Goal: Task Accomplishment & Management: Use online tool/utility

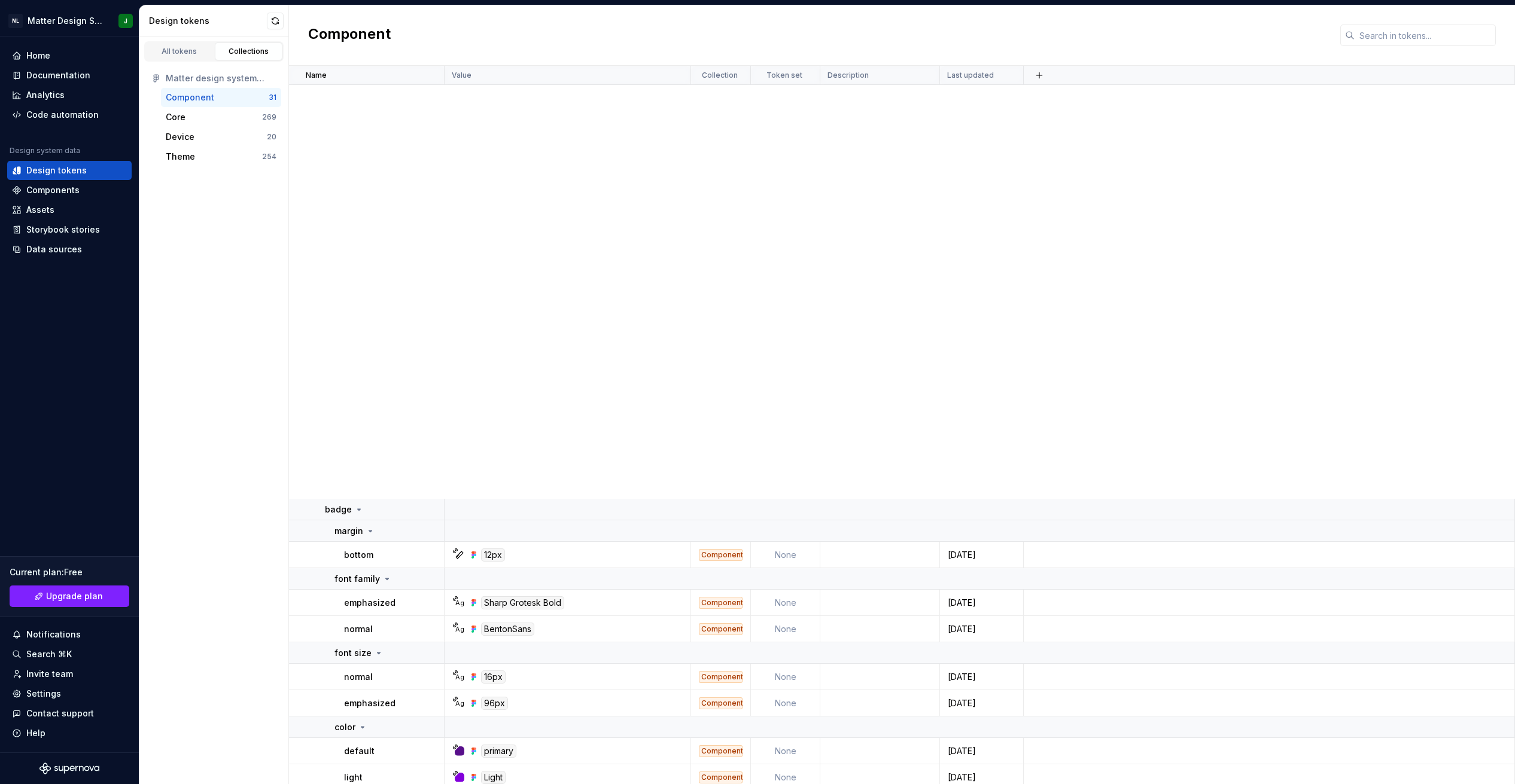
scroll to position [677, 0]
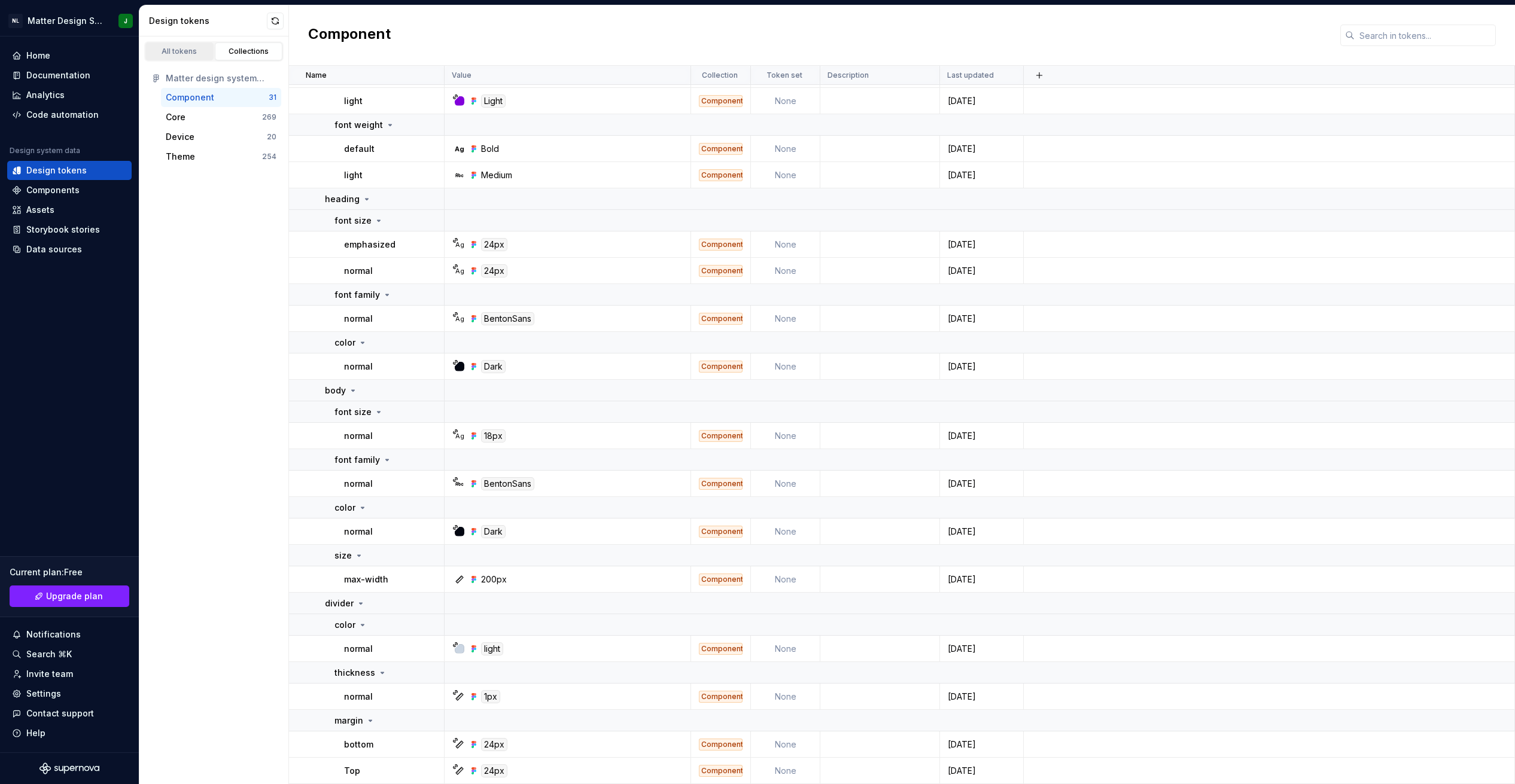
click at [188, 54] on div "All tokens" at bounding box center [179, 51] width 60 height 9
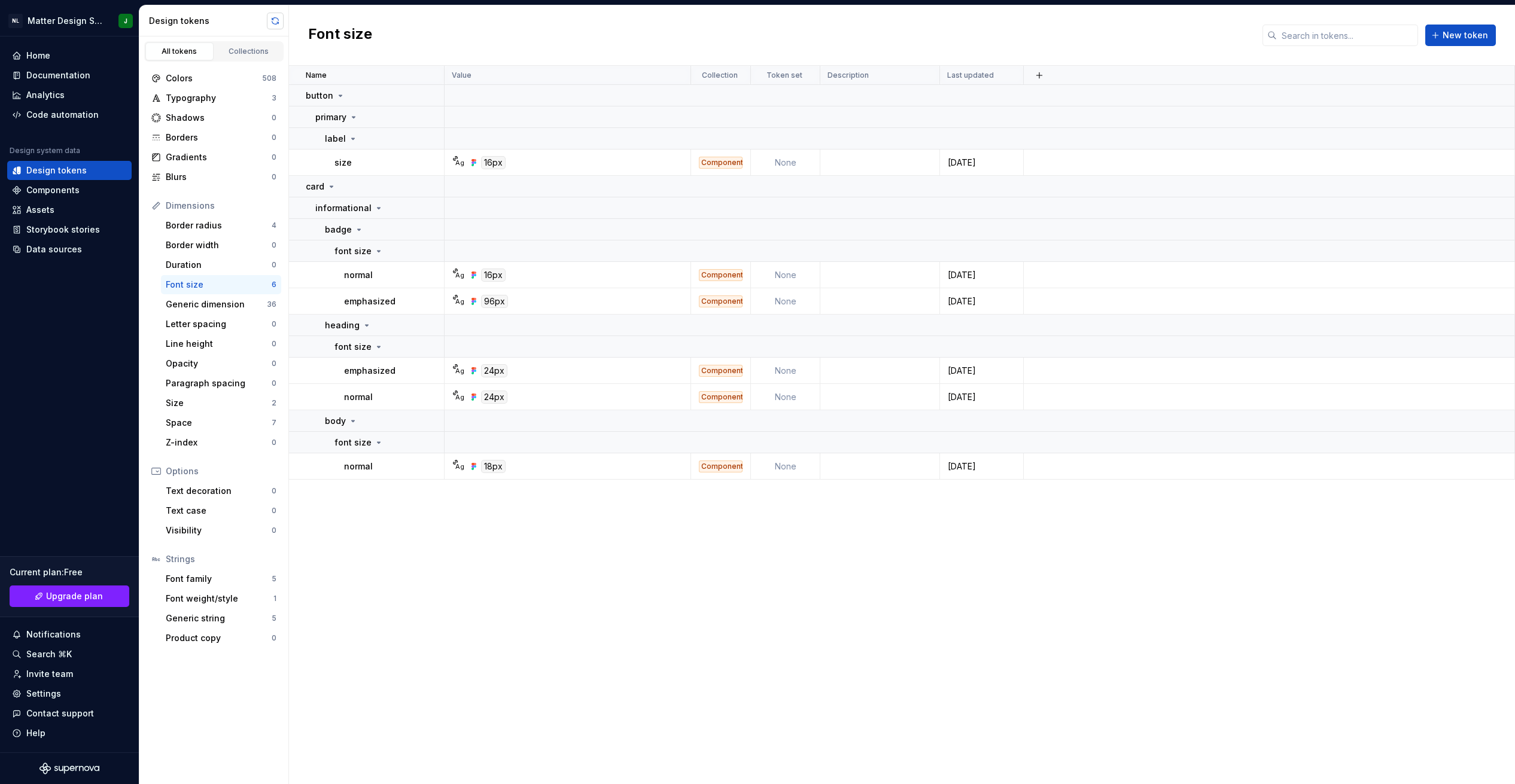
click at [276, 24] on button "button" at bounding box center [275, 21] width 16 height 16
click at [384, 26] on div "Font size New token" at bounding box center [903, 35] width 1227 height 60
click at [237, 93] on div "Typography" at bounding box center [219, 98] width 106 height 12
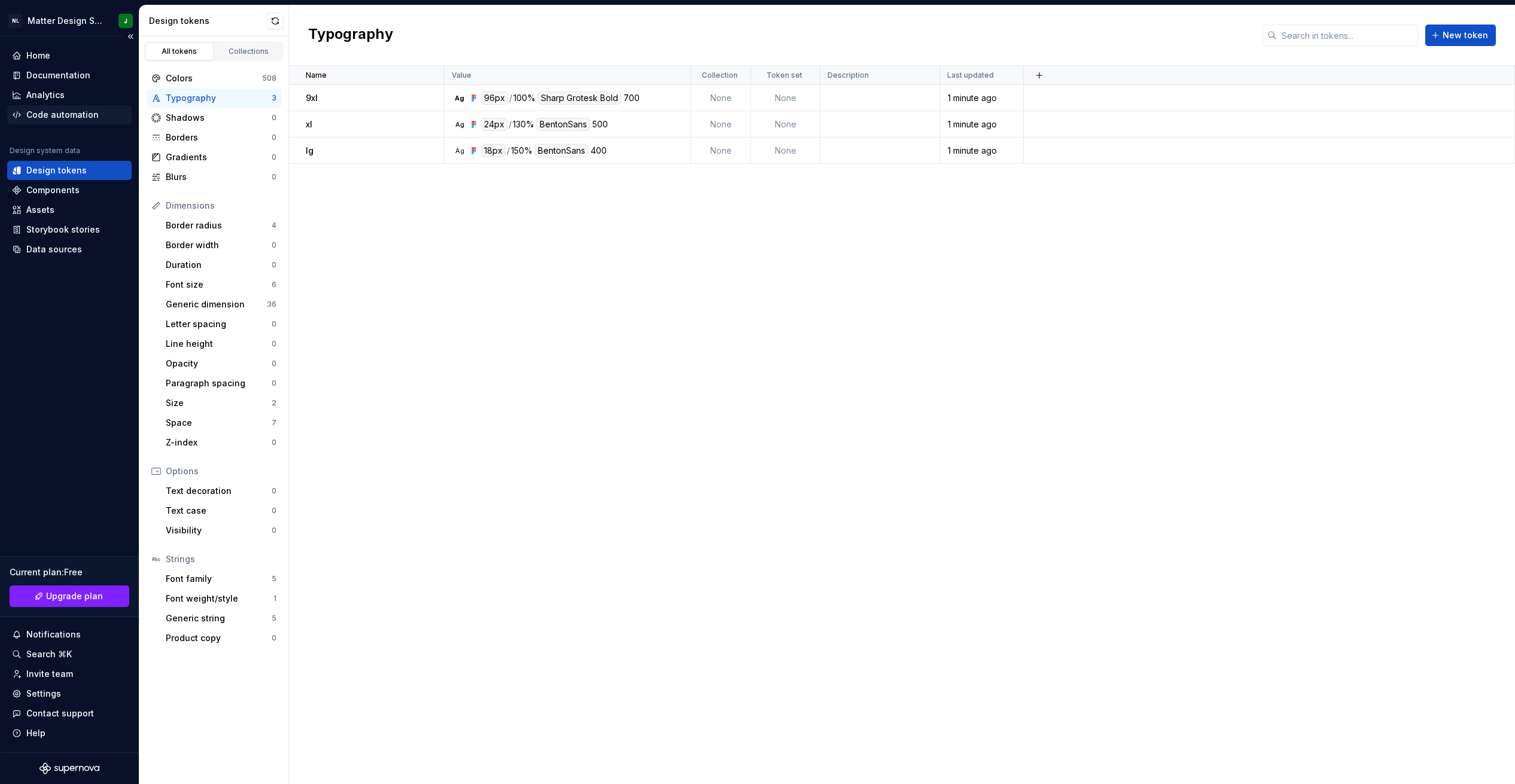
click at [61, 109] on div "Code automation" at bounding box center [62, 115] width 73 height 12
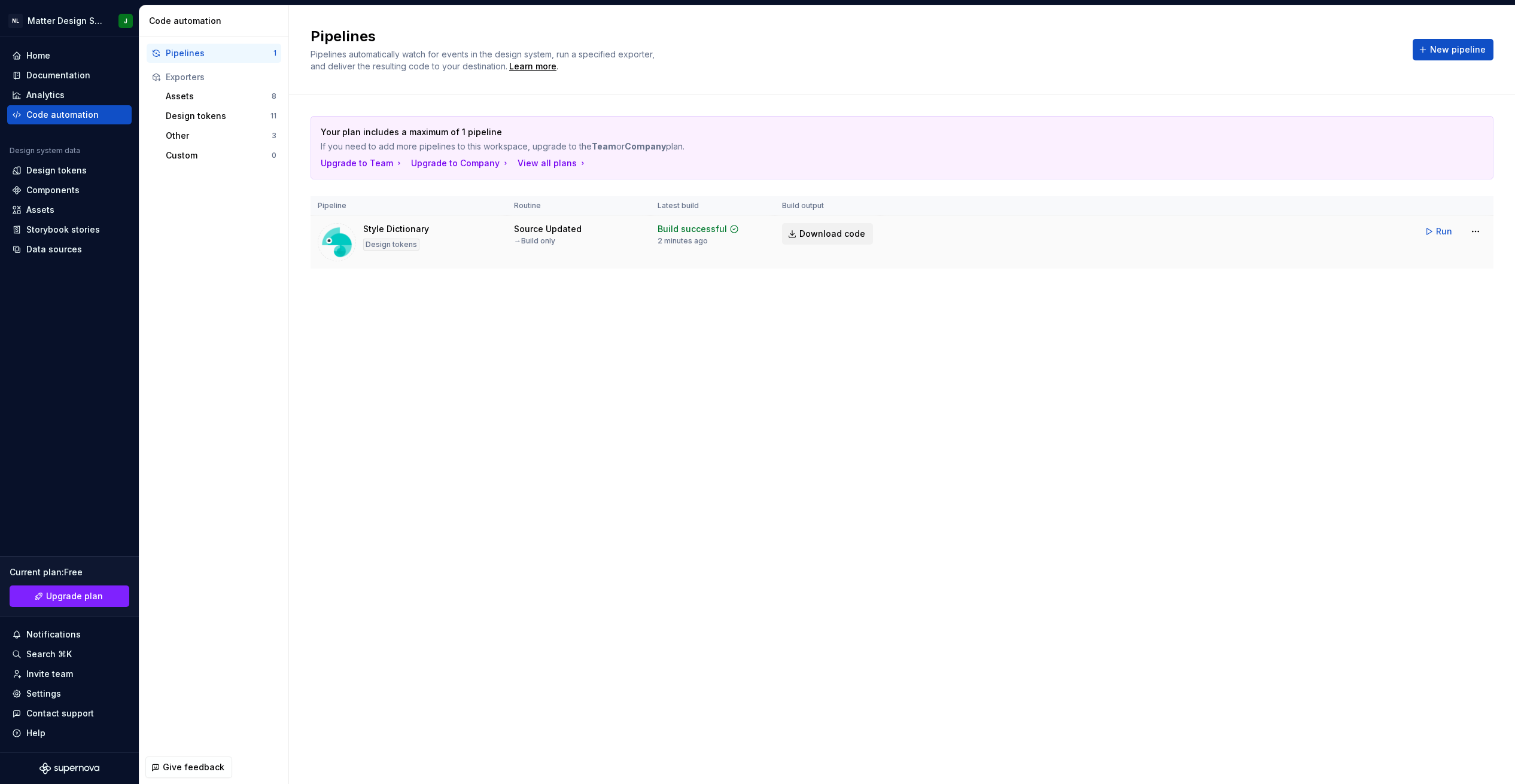
click at [822, 233] on span "Download code" at bounding box center [833, 234] width 66 height 12
click at [1445, 229] on span "Run" at bounding box center [1444, 231] width 16 height 12
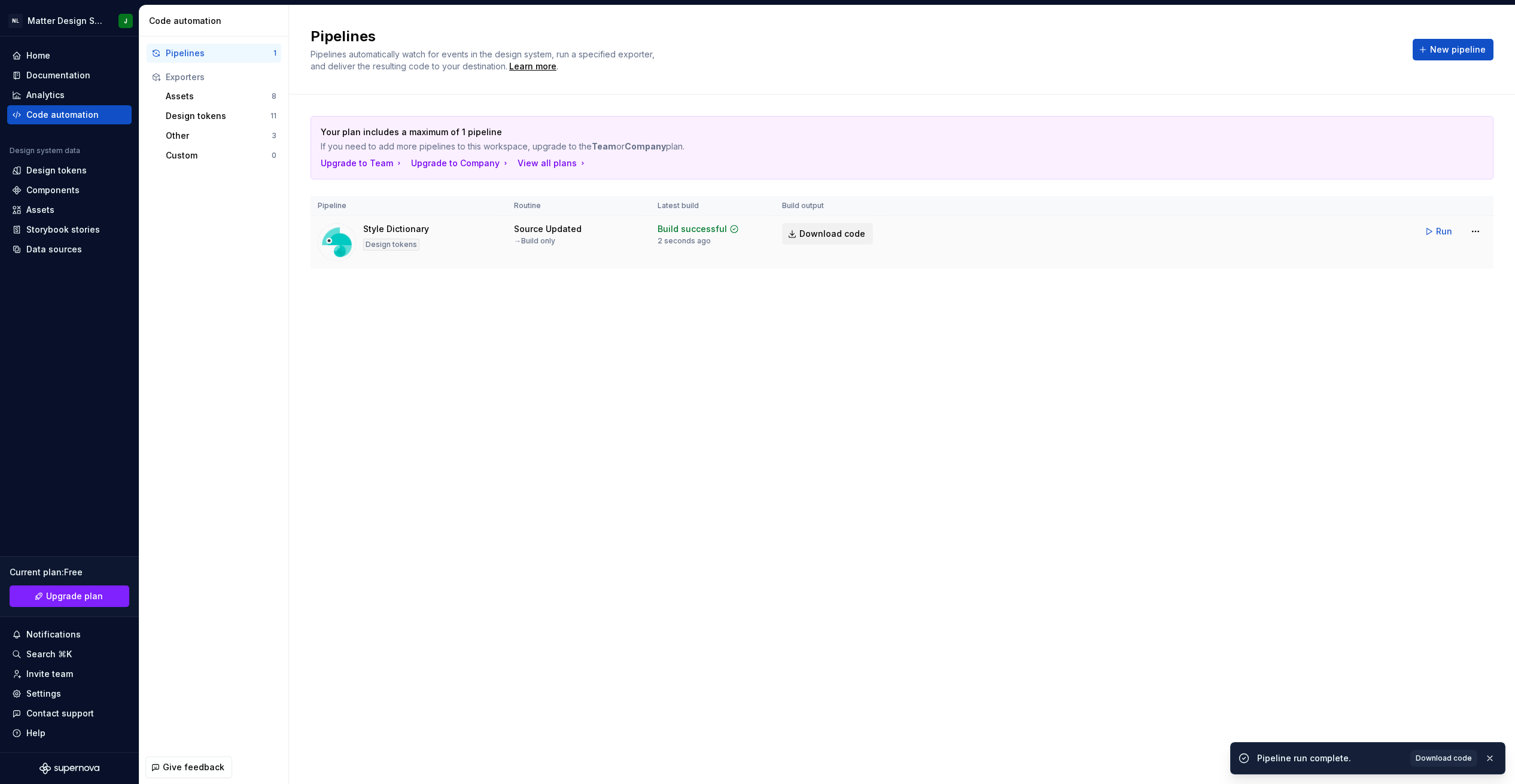
click at [844, 235] on span "Download code" at bounding box center [833, 234] width 66 height 12
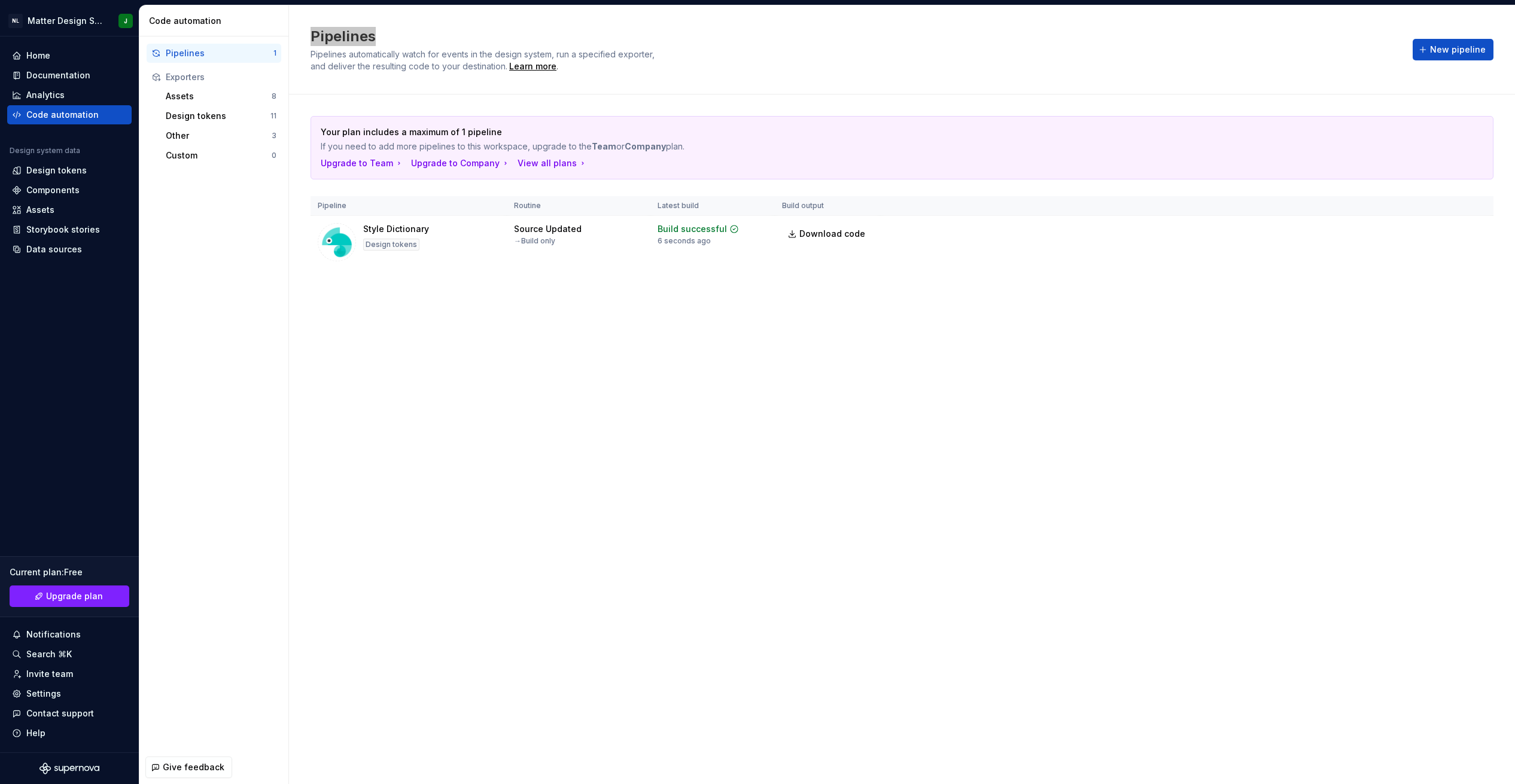
click at [1412, 16] on div "Pipelines Pipelines automatically watch for events in the design system, run a …" at bounding box center [903, 49] width 1227 height 89
click at [225, 117] on div "Design tokens" at bounding box center [218, 116] width 105 height 12
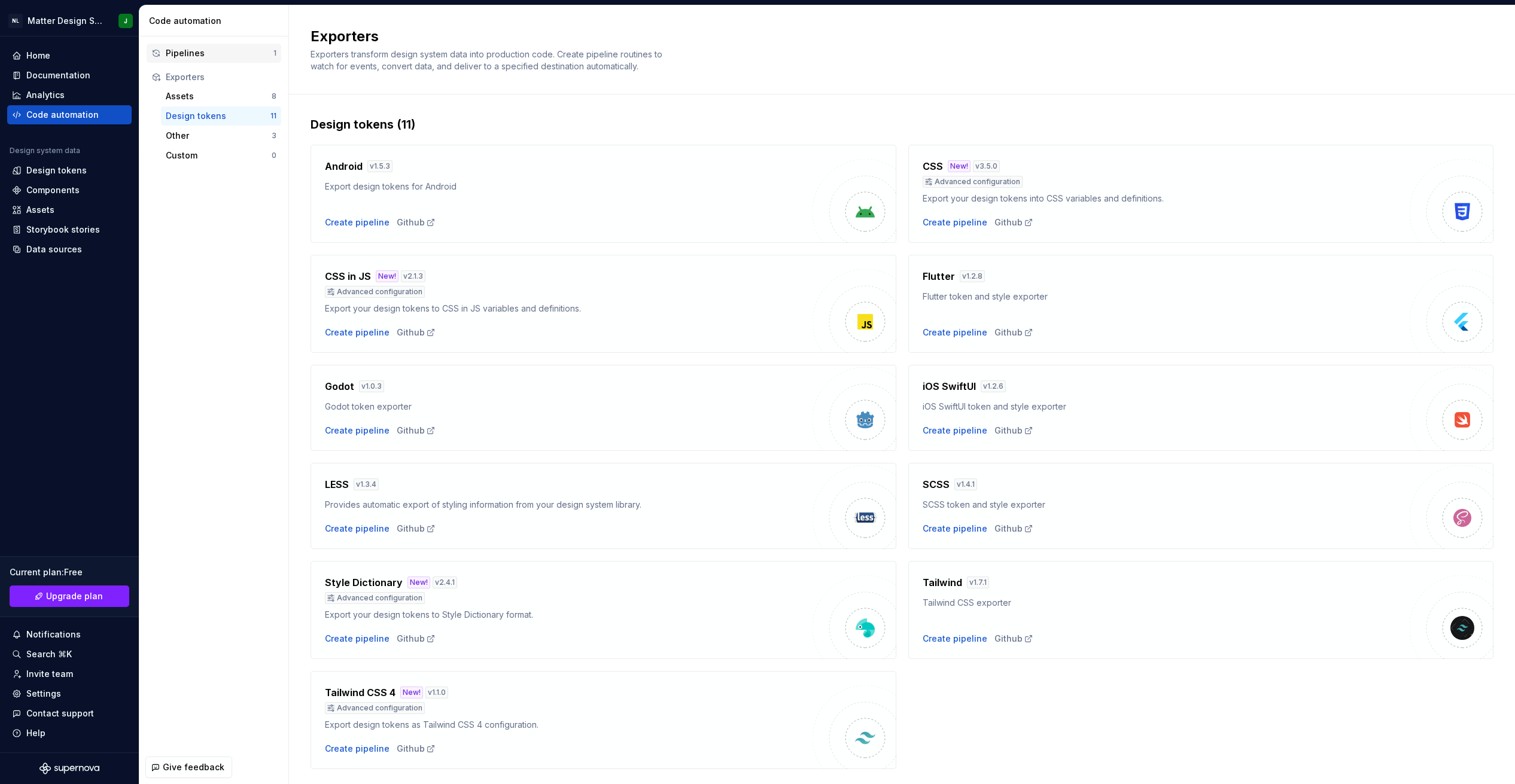
click at [182, 47] on div "Pipelines" at bounding box center [219, 54] width 108 height 12
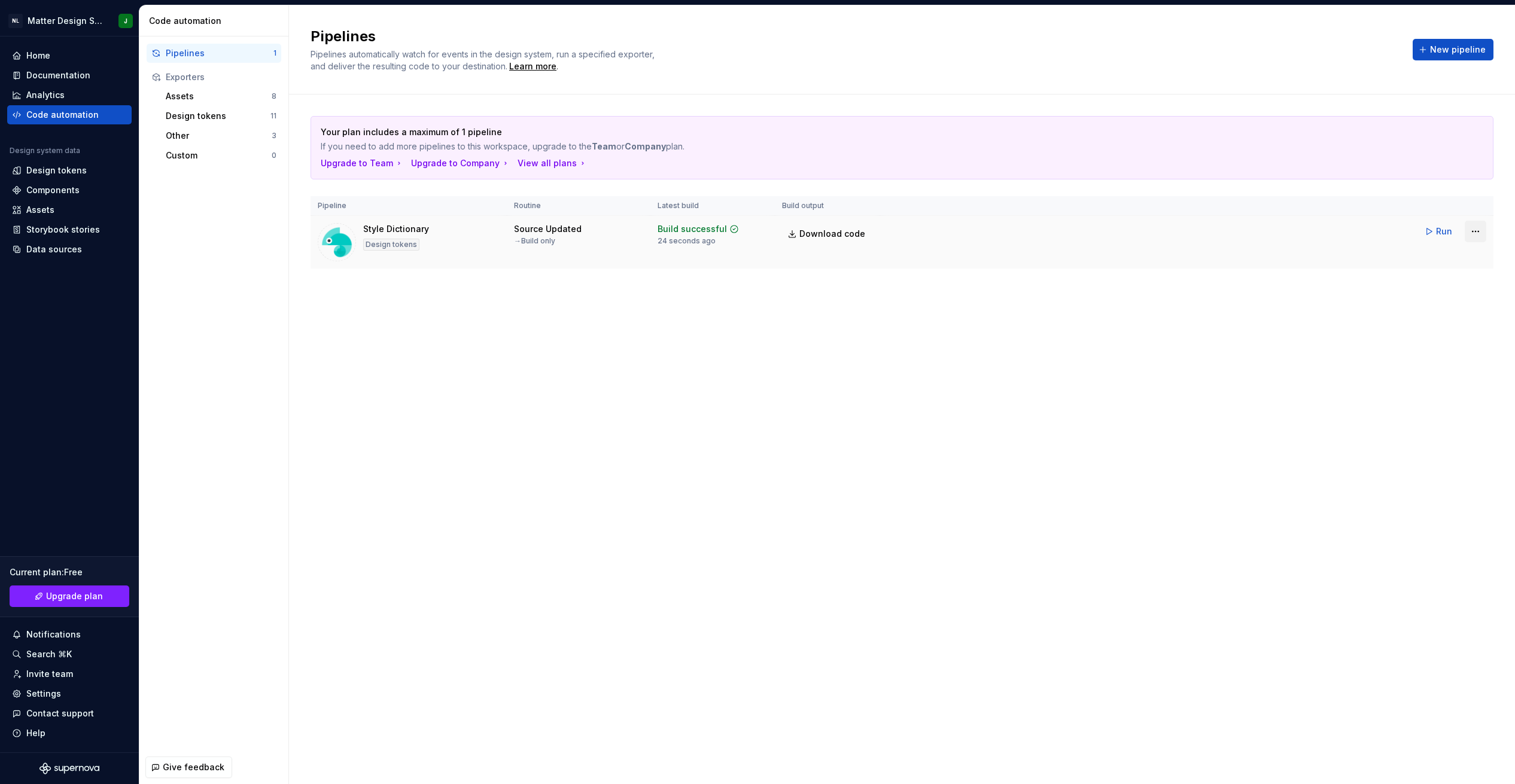
click at [1473, 227] on html "NL Matter Design System J Home Documentation Analytics Code automation Design s…" at bounding box center [758, 392] width 1515 height 784
click at [1416, 258] on div "Edit pipeline" at bounding box center [1461, 257] width 102 height 12
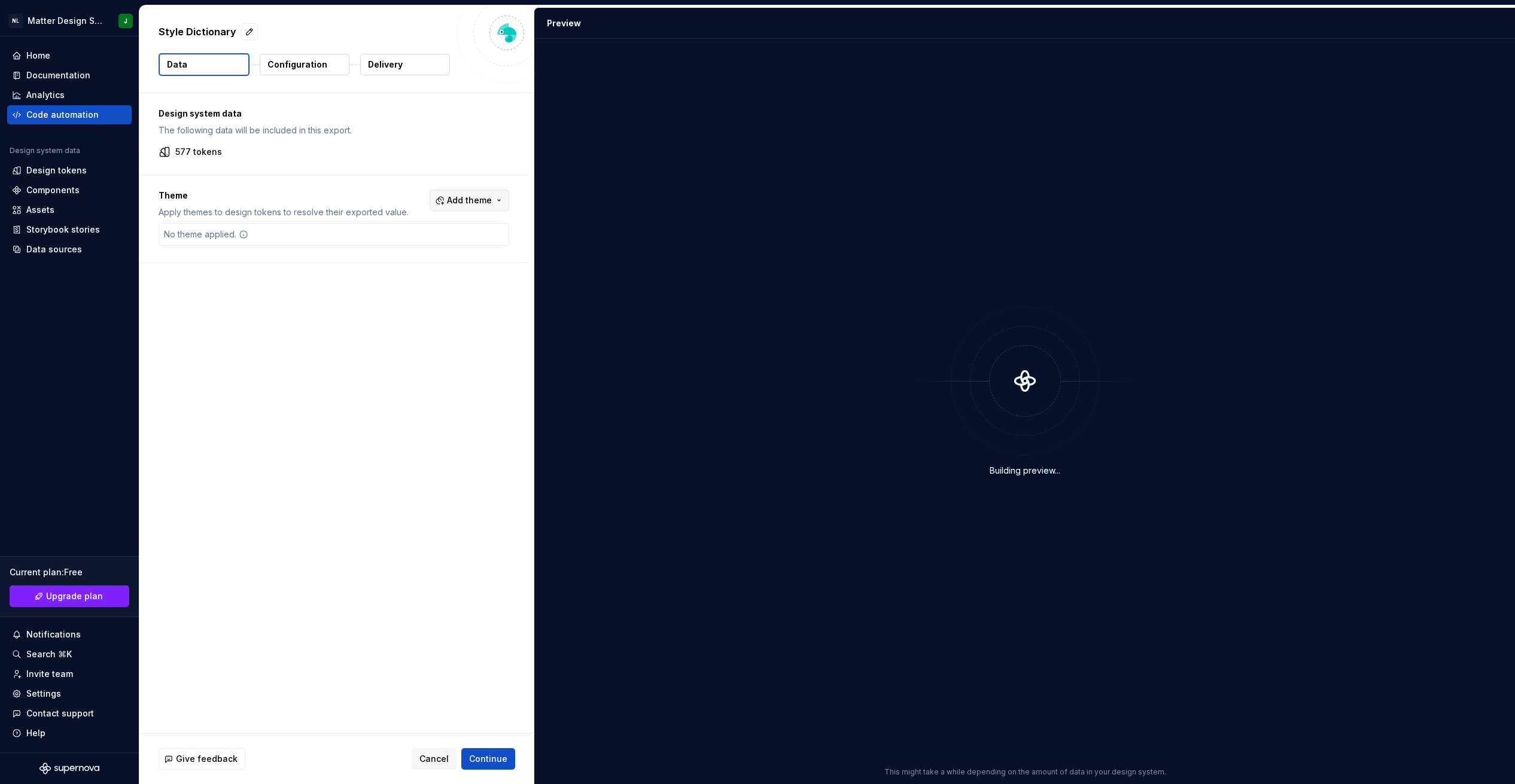
click at [487, 205] on span "Add theme" at bounding box center [470, 200] width 45 height 12
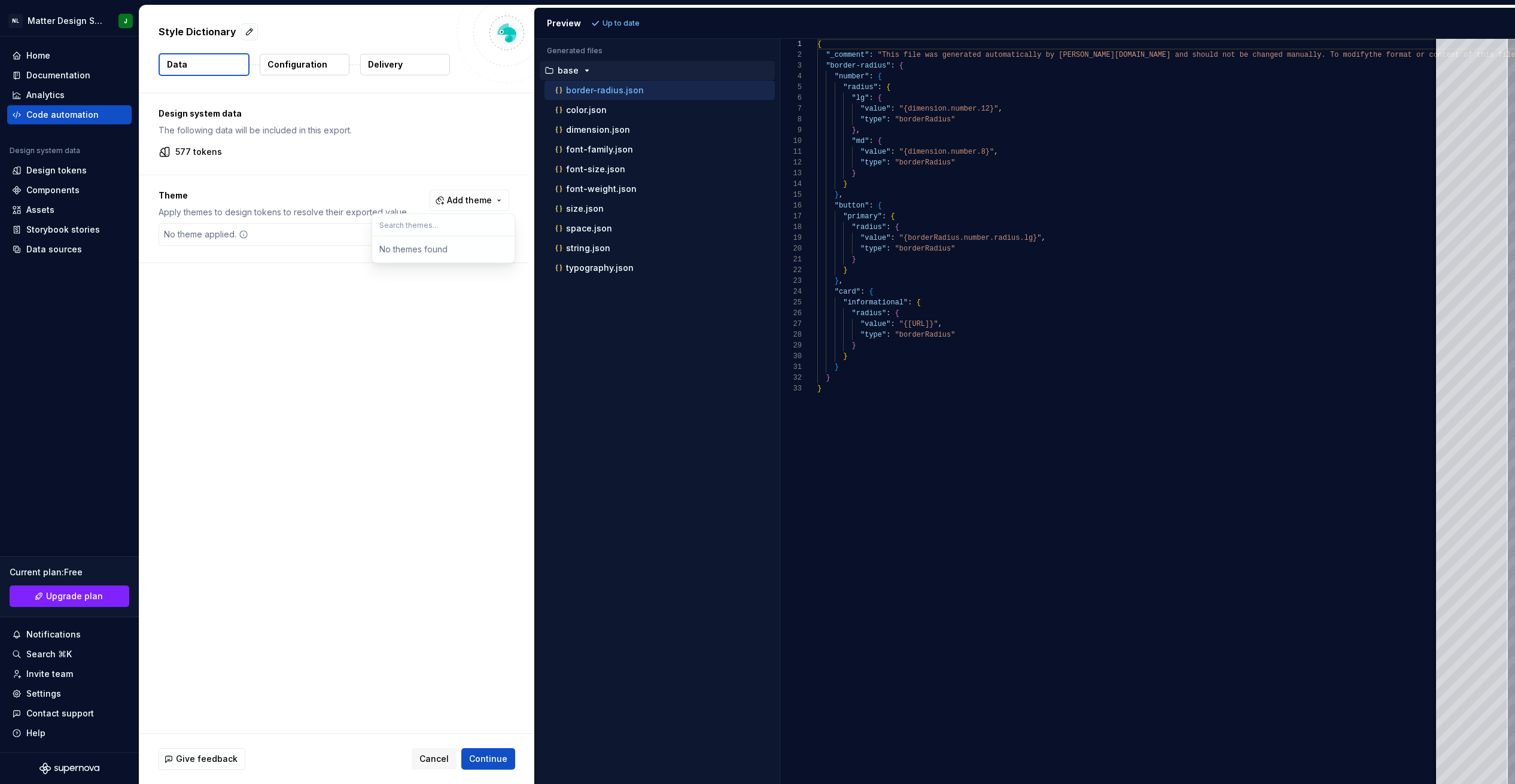
click at [447, 348] on html "NL Matter Design System J Home Documentation Analytics Code automation Design s…" at bounding box center [758, 392] width 1515 height 784
click at [306, 69] on p "Configuration" at bounding box center [297, 65] width 60 height 12
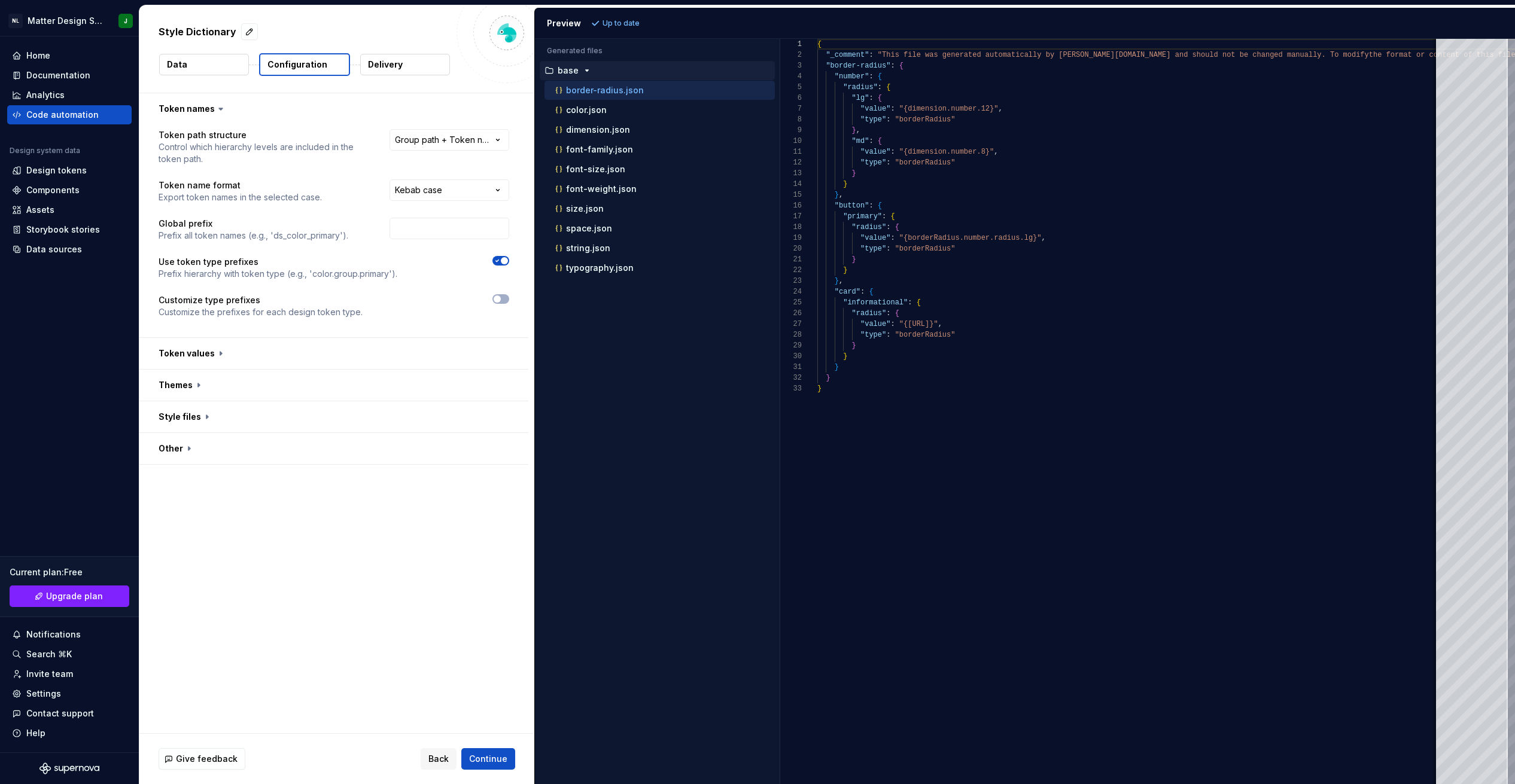
click at [219, 61] on button "Data" at bounding box center [204, 64] width 90 height 22
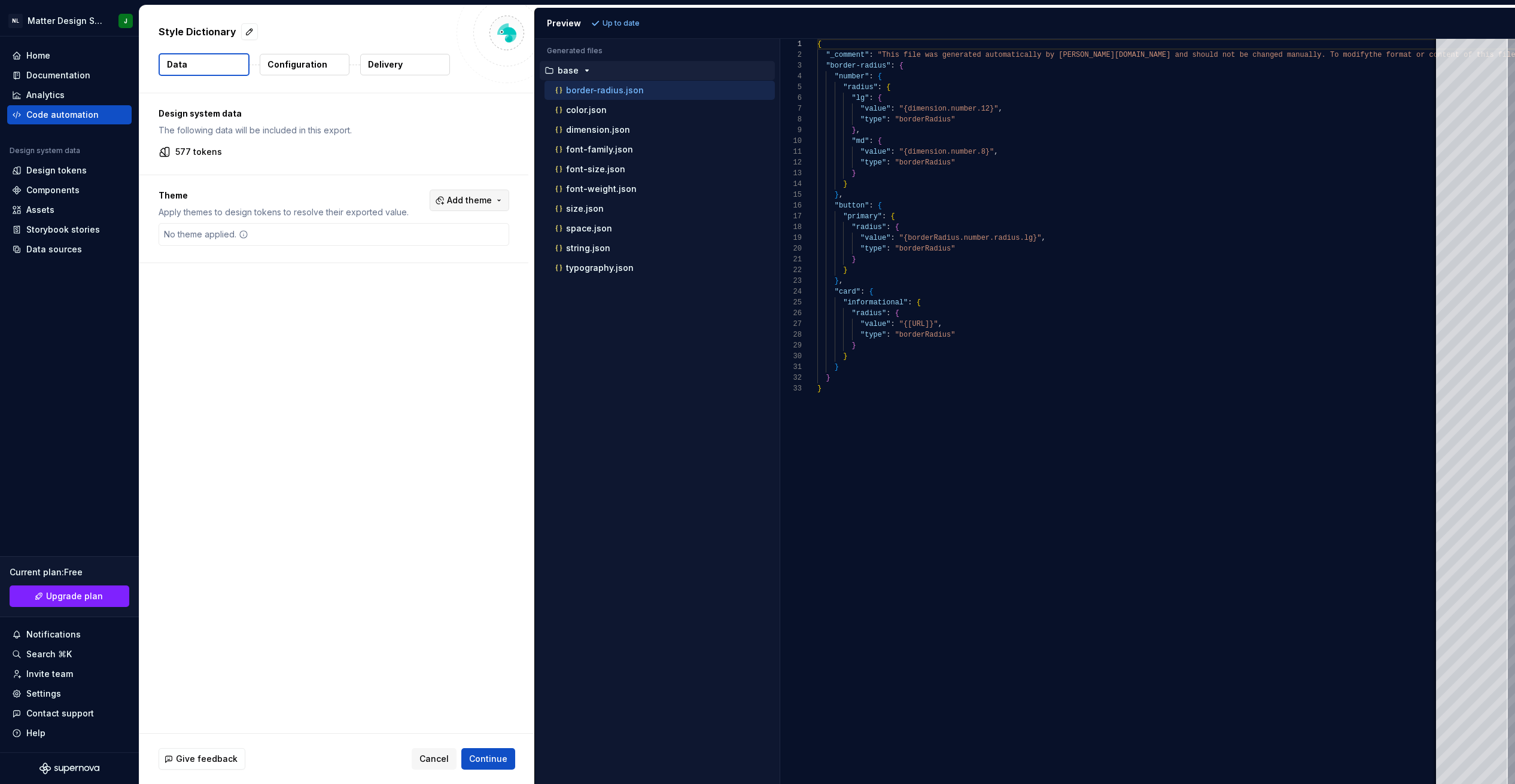
click at [472, 197] on span "Add theme" at bounding box center [470, 200] width 45 height 12
click at [332, 345] on html "NL Matter Design System J Home Documentation Analytics Code automation Design s…" at bounding box center [758, 392] width 1515 height 784
click at [84, 169] on div "Design tokens" at bounding box center [69, 171] width 115 height 12
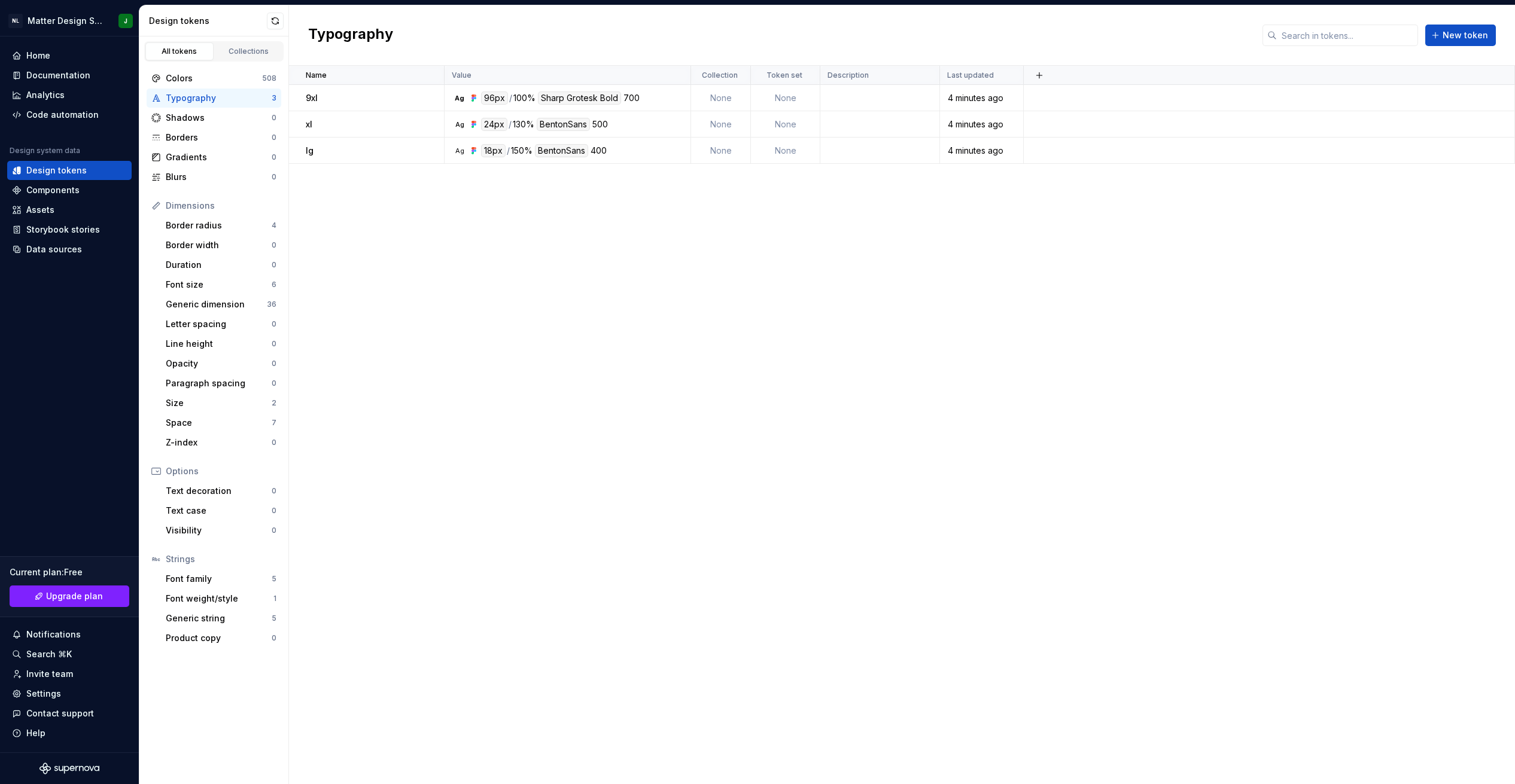
click at [7, 161] on link "Design tokens" at bounding box center [69, 170] width 124 height 19
